Goal: Find specific page/section

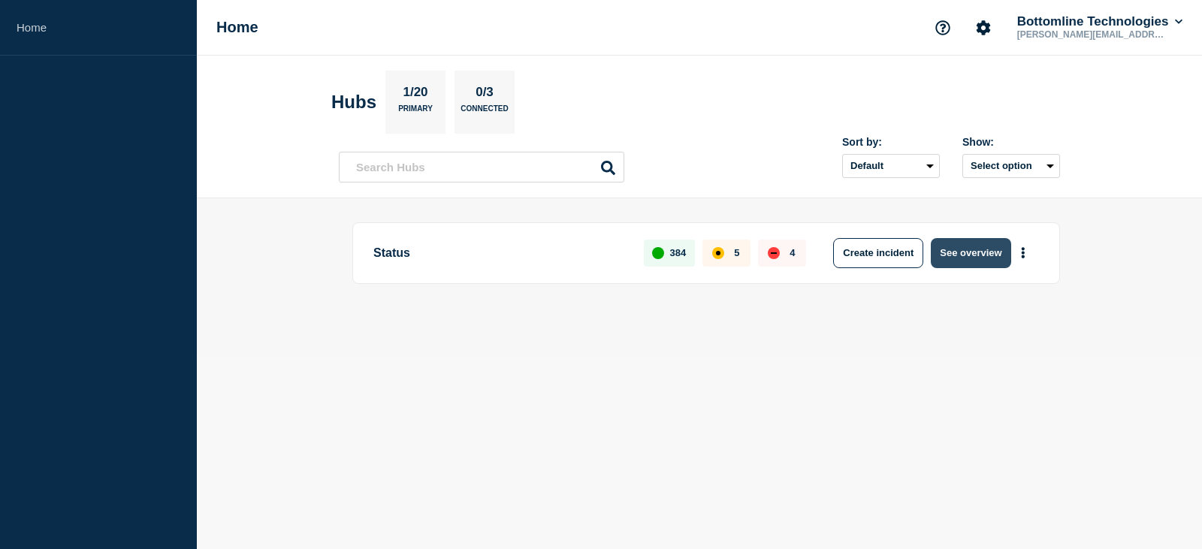
click at [972, 260] on button "See overview" at bounding box center [971, 253] width 80 height 30
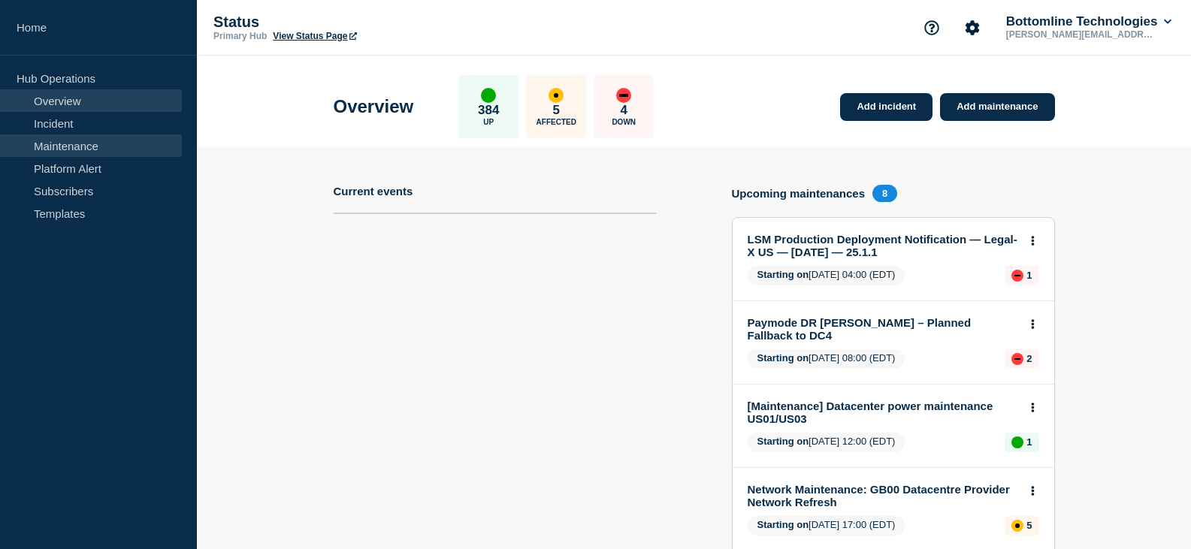
click at [58, 141] on link "Maintenance" at bounding box center [91, 145] width 182 height 23
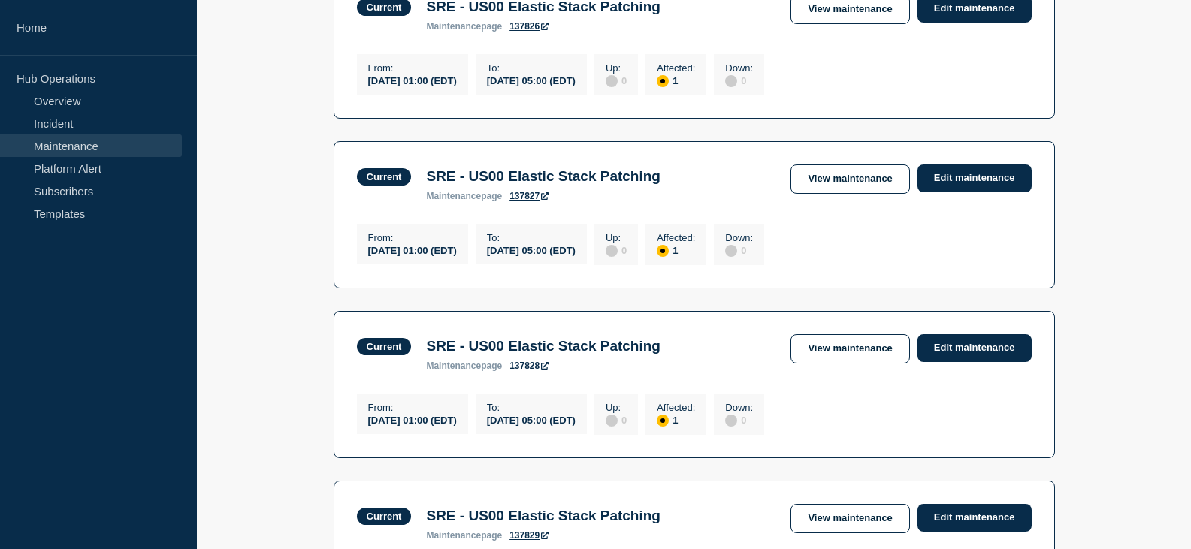
scroll to position [114, 0]
